Goal: Download file/media

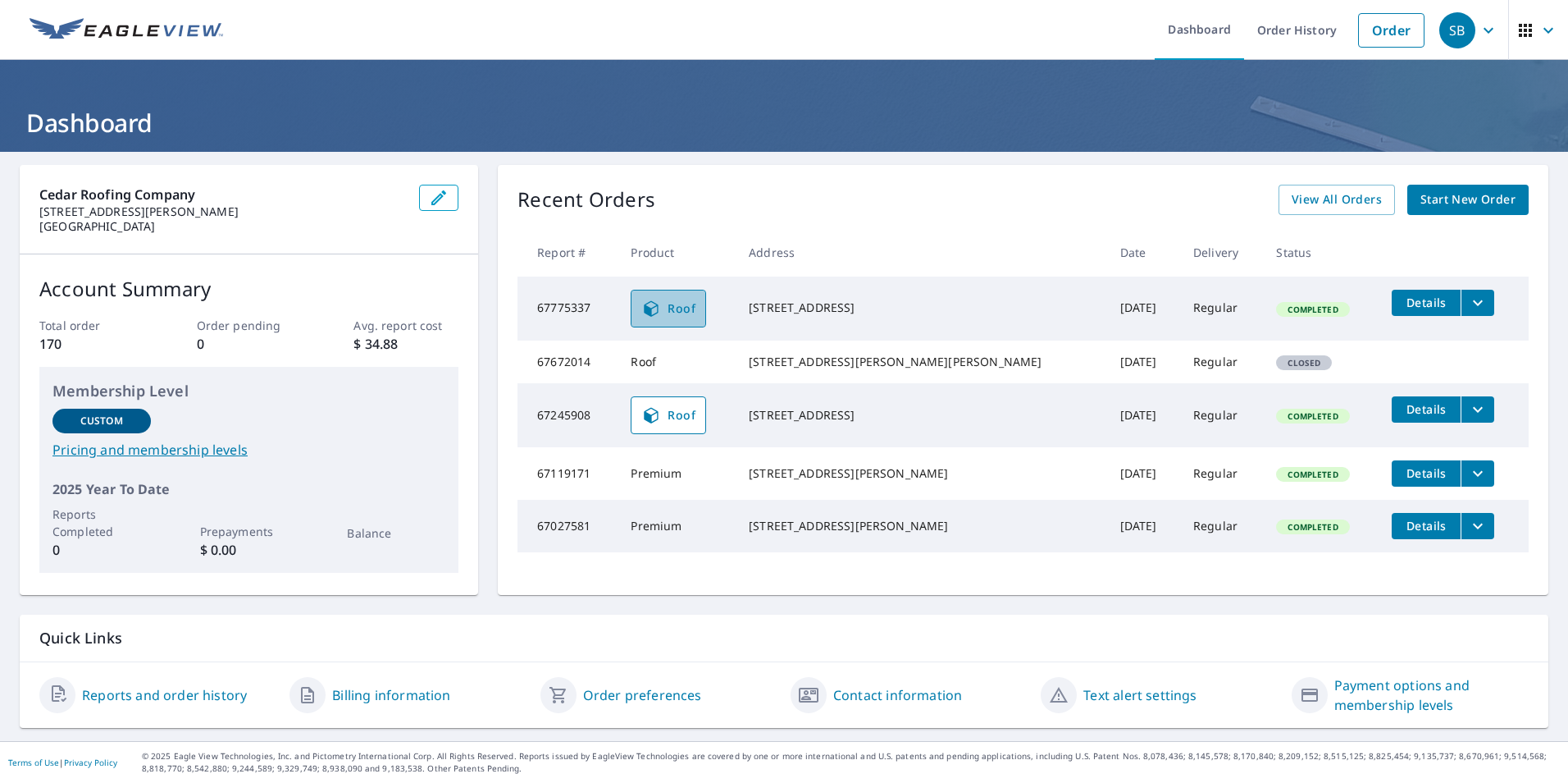
click at [699, 295] on link "Roof" at bounding box center [668, 308] width 76 height 37
click at [1467, 306] on icon "filesDropdownBtn-67775337" at bounding box center [1476, 302] width 20 height 20
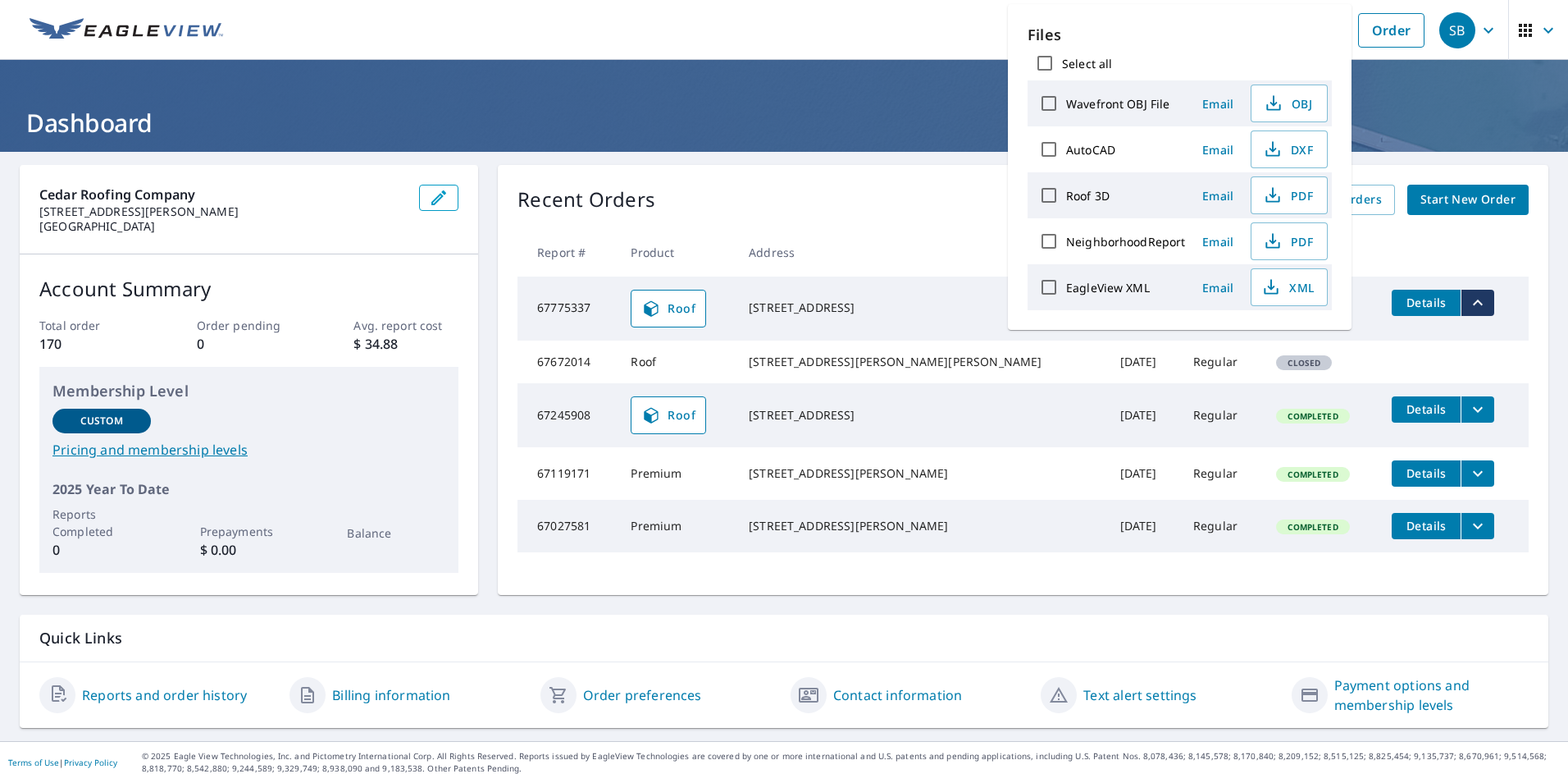
click at [790, 299] on div "[STREET_ADDRESS]" at bounding box center [922, 307] width 346 height 17
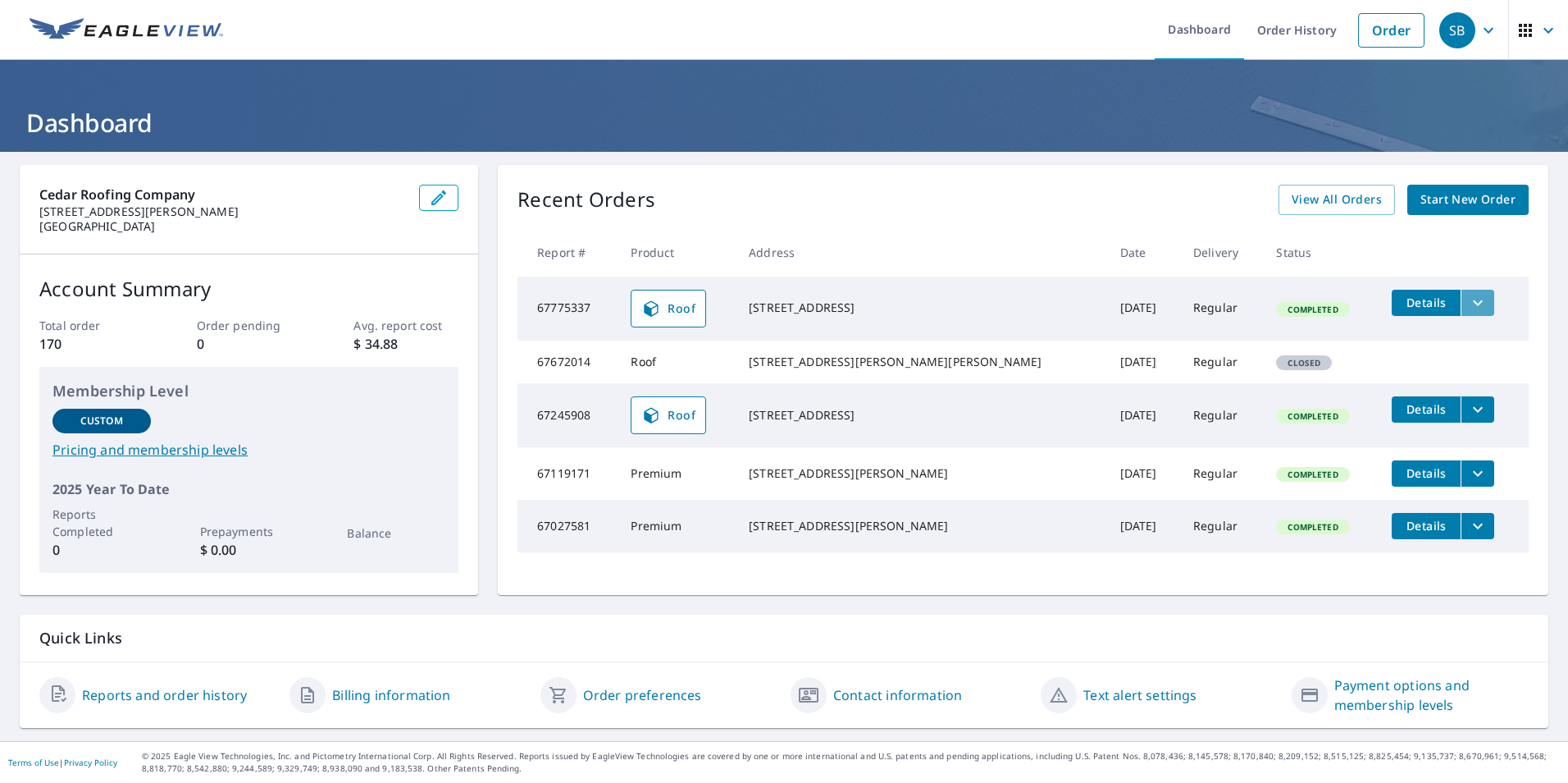
click at [1461, 292] on button "filesDropdownBtn-67775337" at bounding box center [1477, 303] width 34 height 26
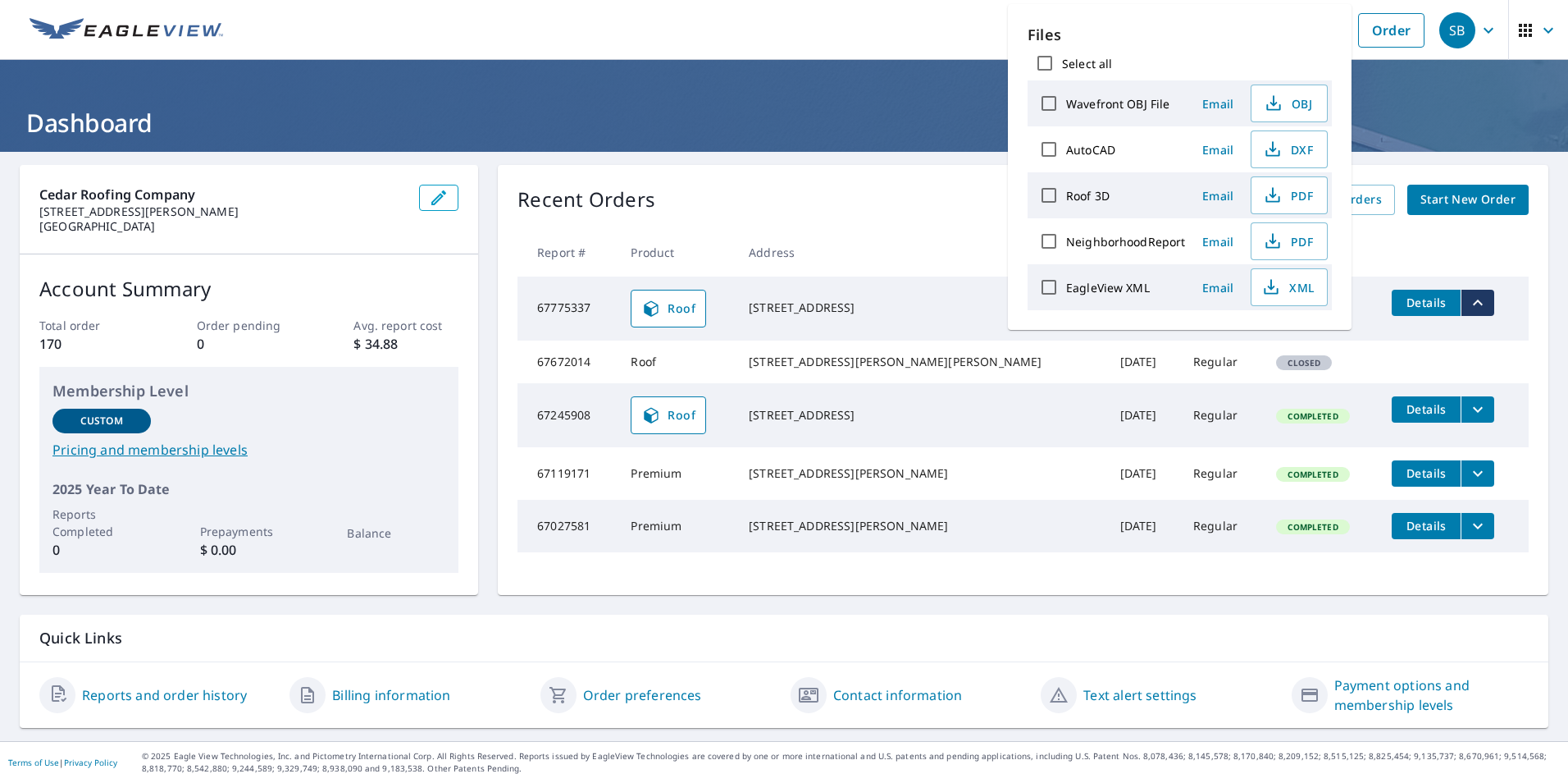
click at [998, 166] on div "Recent Orders View All Orders Start New Order Report # Product Address Date Del…" at bounding box center [1023, 379] width 1051 height 430
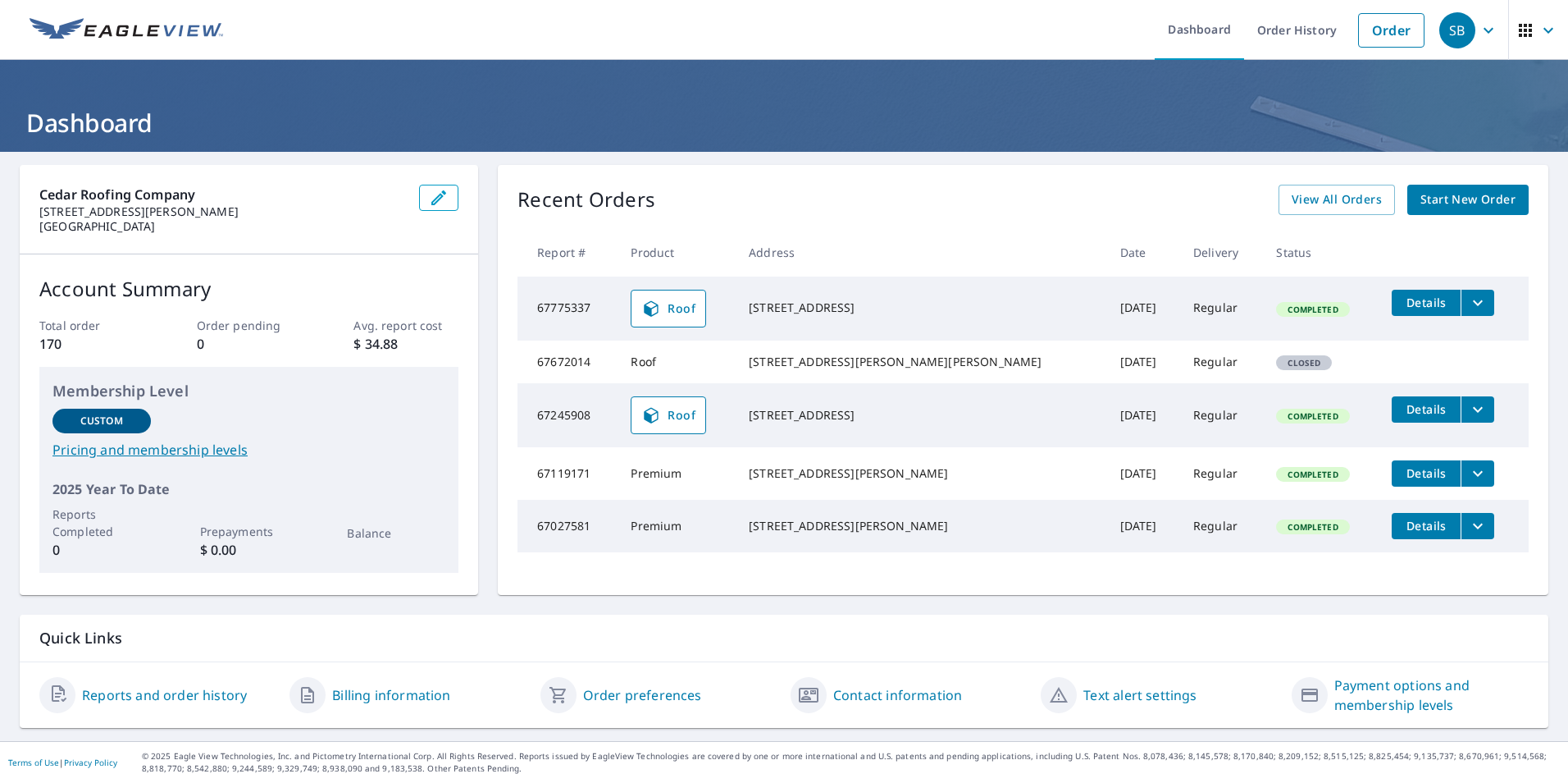
click at [1467, 299] on icon "filesDropdownBtn-67775337" at bounding box center [1476, 302] width 20 height 20
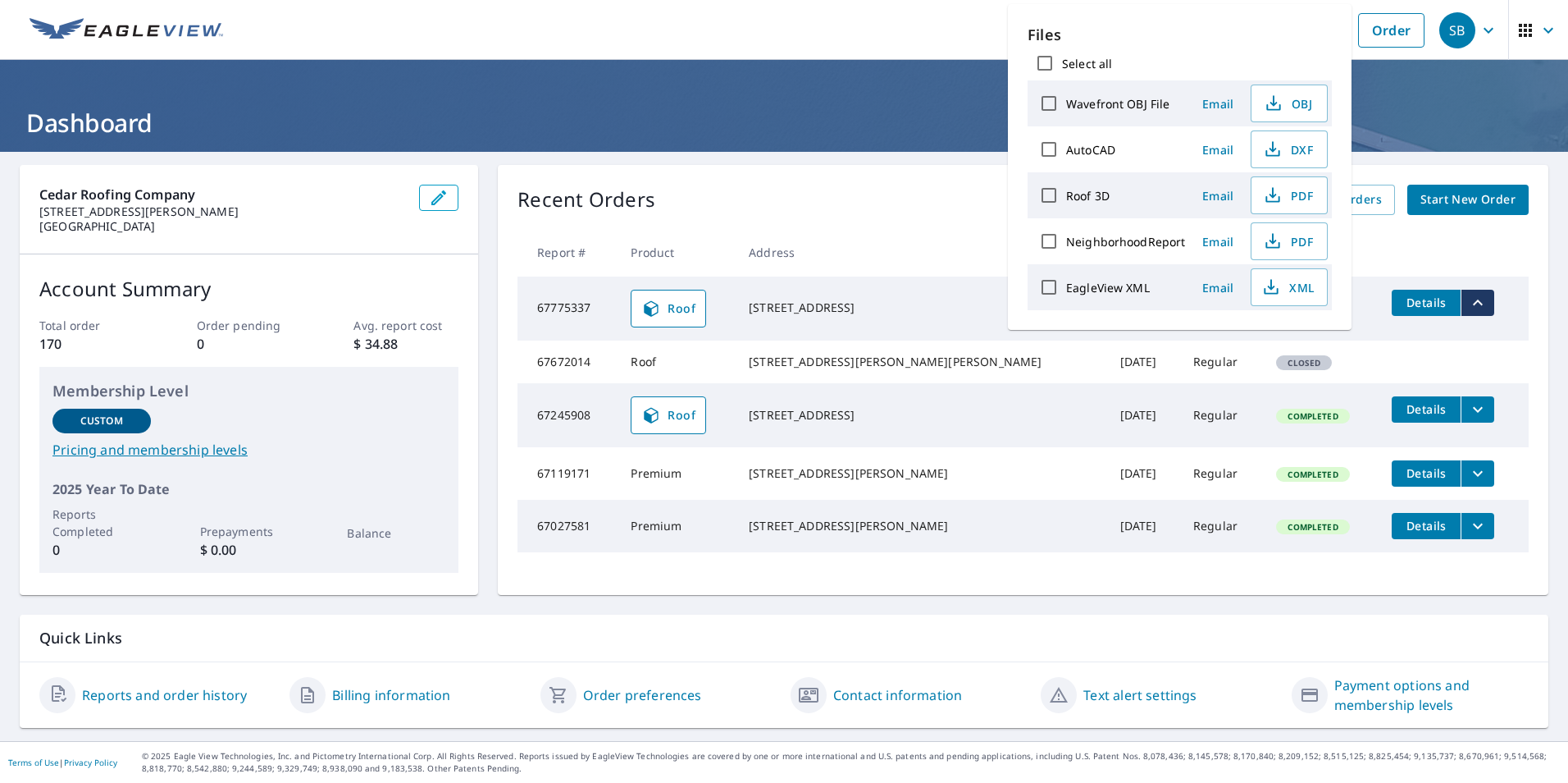
click at [1456, 349] on td at bounding box center [1453, 353] width 150 height 26
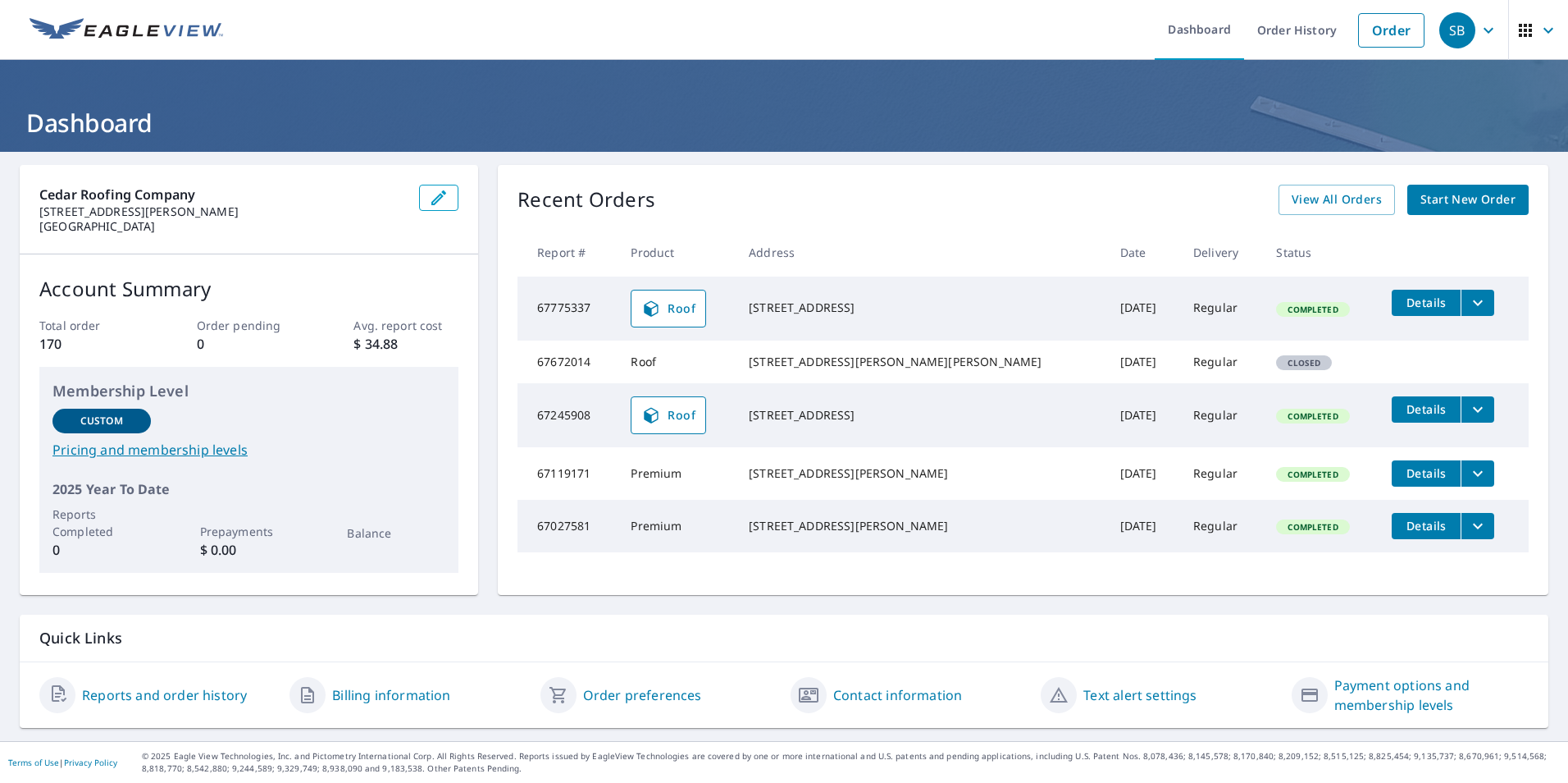
scroll to position [6, 0]
click at [1467, 292] on icon "filesDropdownBtn-67775337" at bounding box center [1476, 302] width 20 height 20
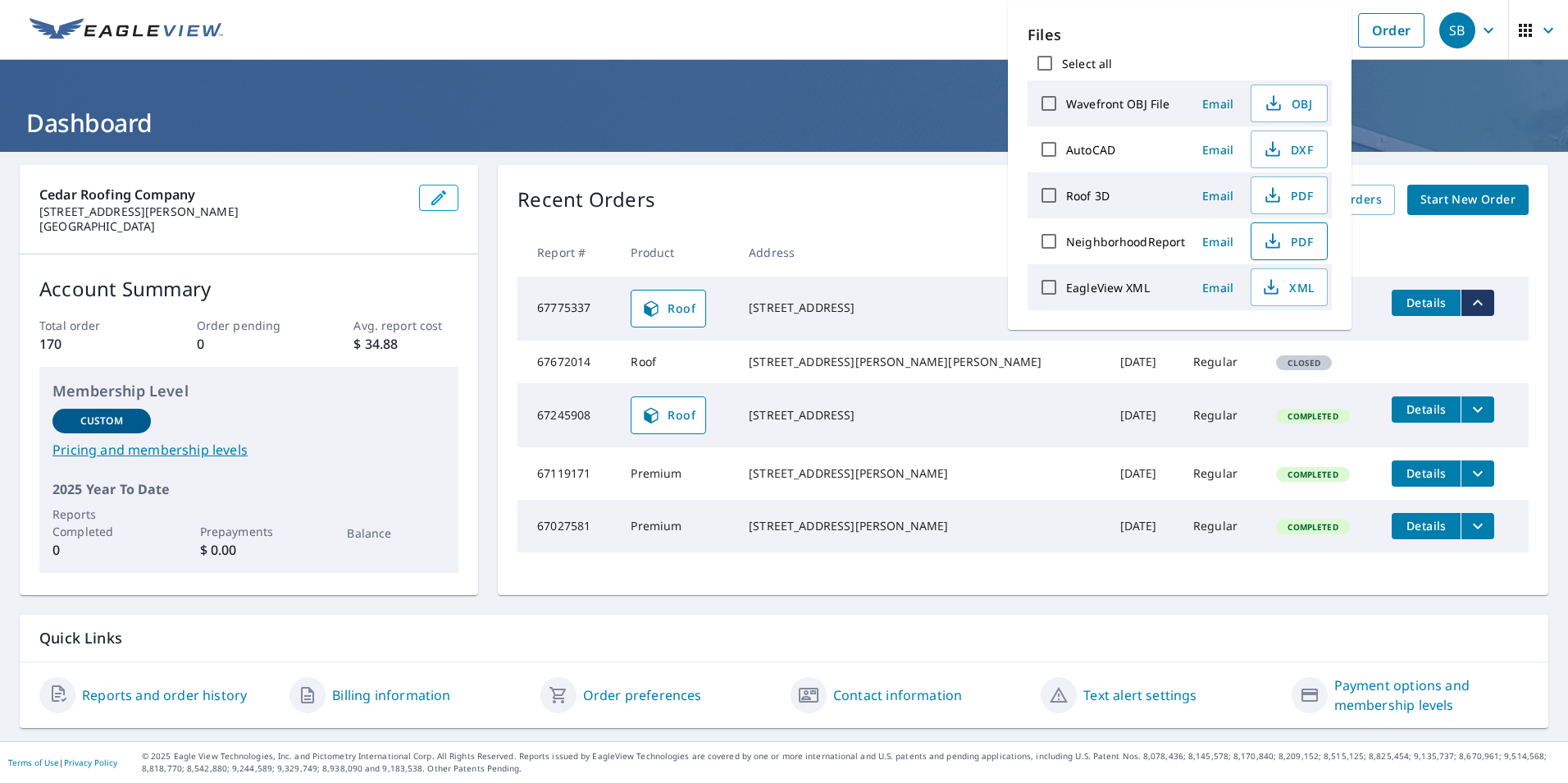
click at [1280, 249] on span "PDF" at bounding box center [1287, 241] width 52 height 20
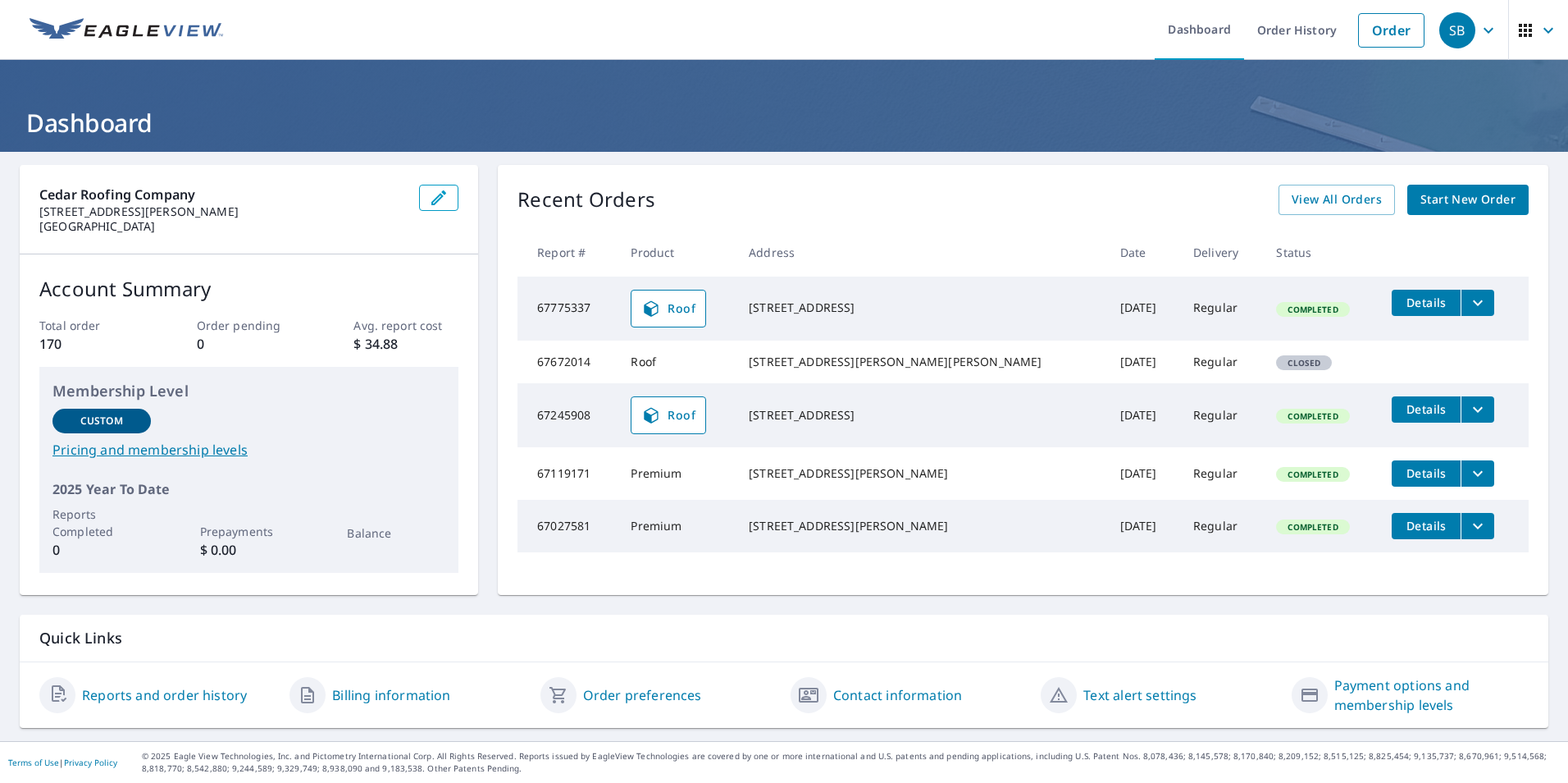
click at [1467, 297] on icon "filesDropdownBtn-67775337" at bounding box center [1476, 302] width 20 height 20
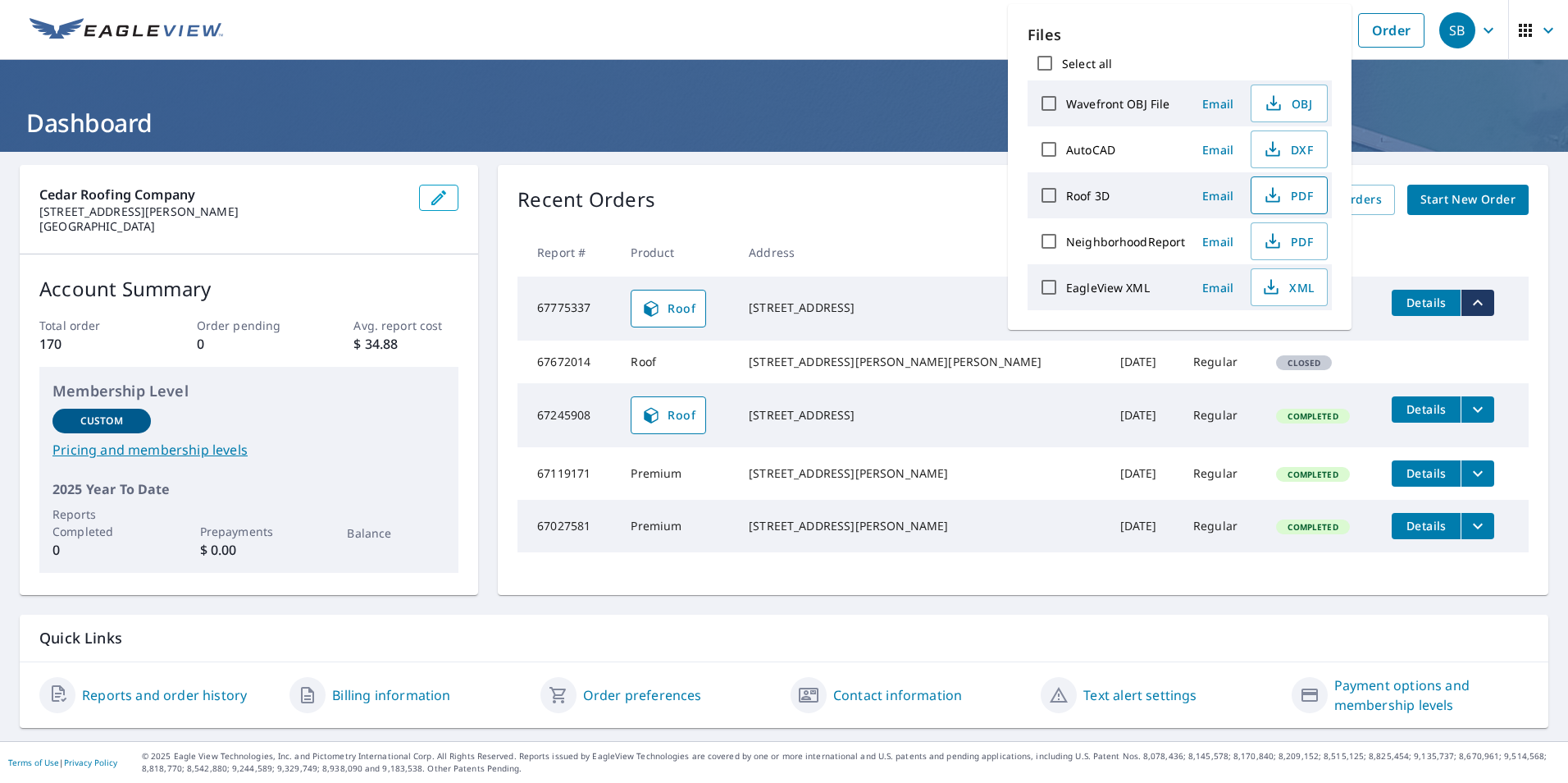
click at [1287, 208] on button "PDF" at bounding box center [1289, 195] width 78 height 37
